Goal: Information Seeking & Learning: Learn about a topic

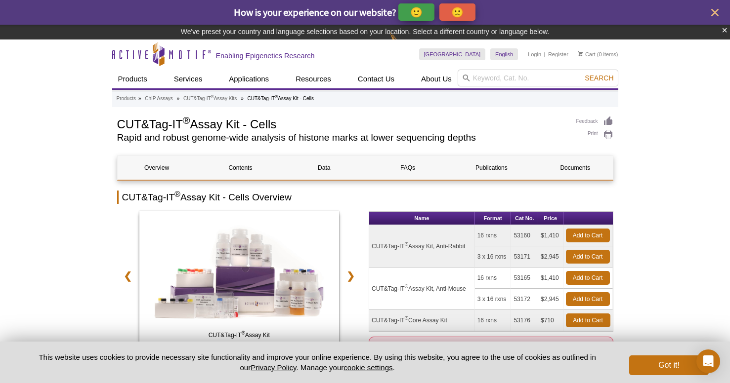
drag, startPoint x: 452, startPoint y: 295, endPoint x: 382, endPoint y: 300, distance: 69.8
click at [382, 300] on tbody "CUT&Tag-IT ® Assay Kit, Anti-Rabbit 16 rxns 53160 $1,410 Add to Cart 3 x 16 rxn…" at bounding box center [491, 278] width 244 height 106
click at [449, 309] on td "CUT&Tag-IT ® Assay Kit, Anti-Mouse" at bounding box center [422, 289] width 106 height 42
drag, startPoint x: 456, startPoint y: 320, endPoint x: 370, endPoint y: 321, distance: 86.0
click at [370, 321] on td "CUT&Tag-IT ® Core Assay Kit" at bounding box center [422, 320] width 106 height 21
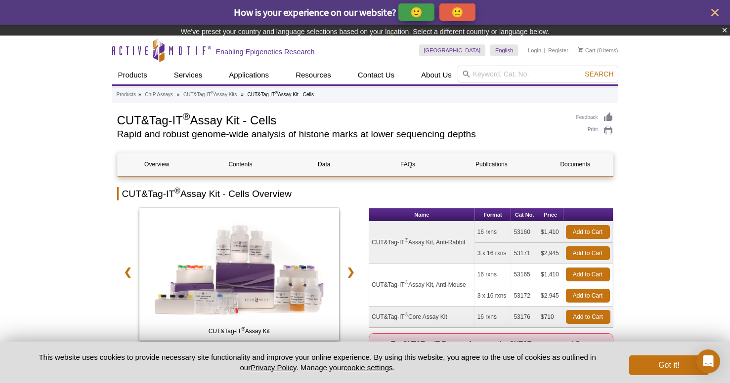
click at [522, 321] on td "53176" at bounding box center [524, 317] width 27 height 21
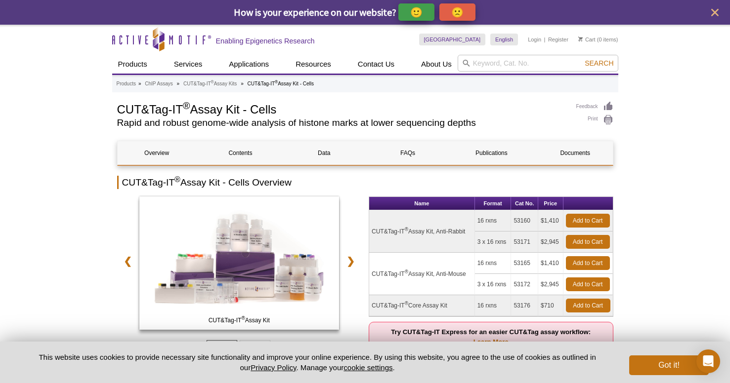
click at [522, 306] on td "53176" at bounding box center [524, 305] width 27 height 21
click at [522, 305] on td "53176" at bounding box center [524, 305] width 27 height 21
copy td "53176"
click at [453, 281] on td "CUT&Tag-IT ® Assay Kit, Anti-Mouse" at bounding box center [422, 274] width 106 height 42
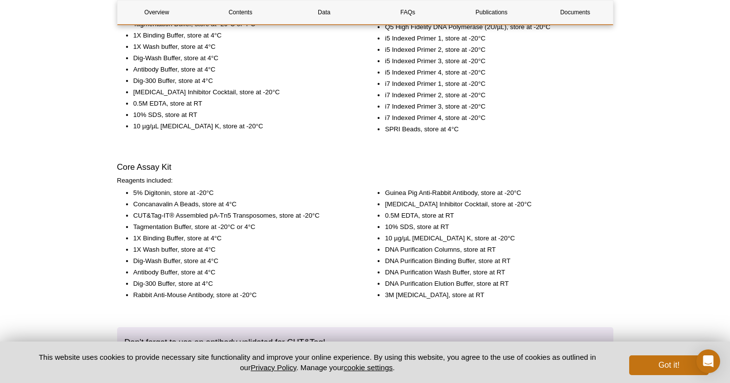
scroll to position [1498, 0]
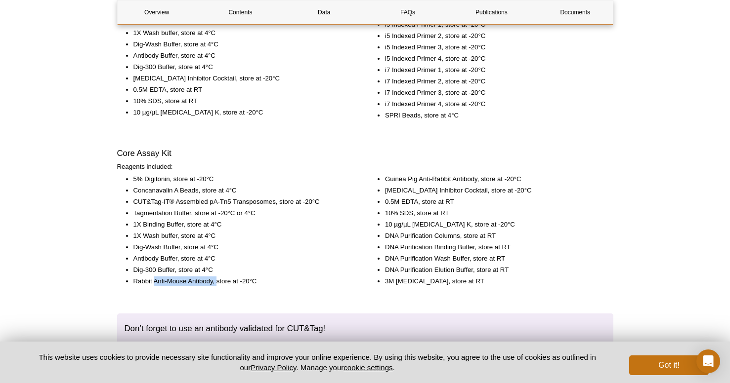
drag, startPoint x: 153, startPoint y: 281, endPoint x: 217, endPoint y: 281, distance: 64.2
click at [217, 281] on li "Rabbit Anti-Mouse Antibody, store at -20°C" at bounding box center [242, 282] width 218 height 10
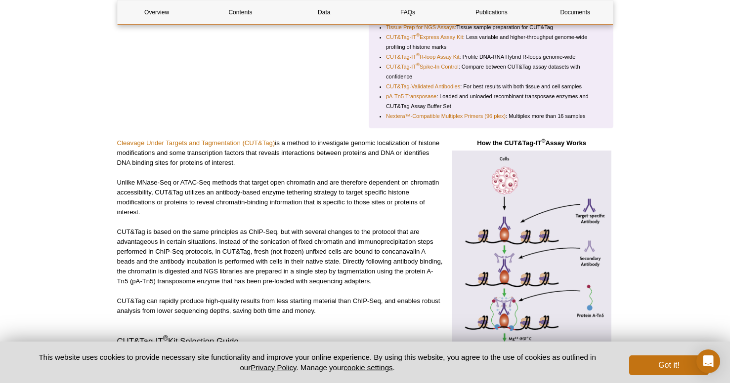
scroll to position [218, 0]
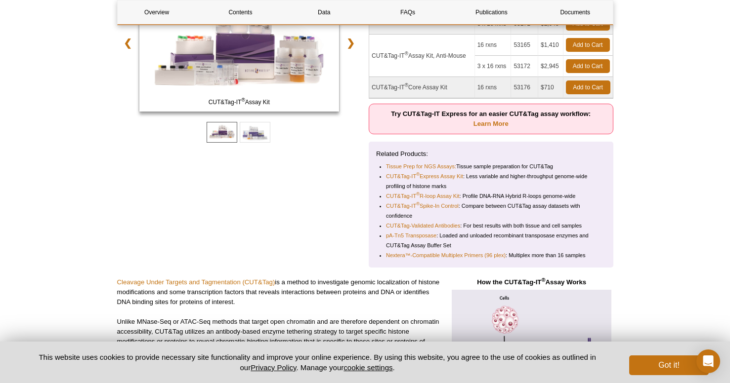
click at [305, 194] on div "CUT&Tag-IT ® Assay Kit CUT&Tag-IT ® Core Assay Kit ❮ ❯" at bounding box center [239, 123] width 245 height 290
